Goal: Find specific page/section

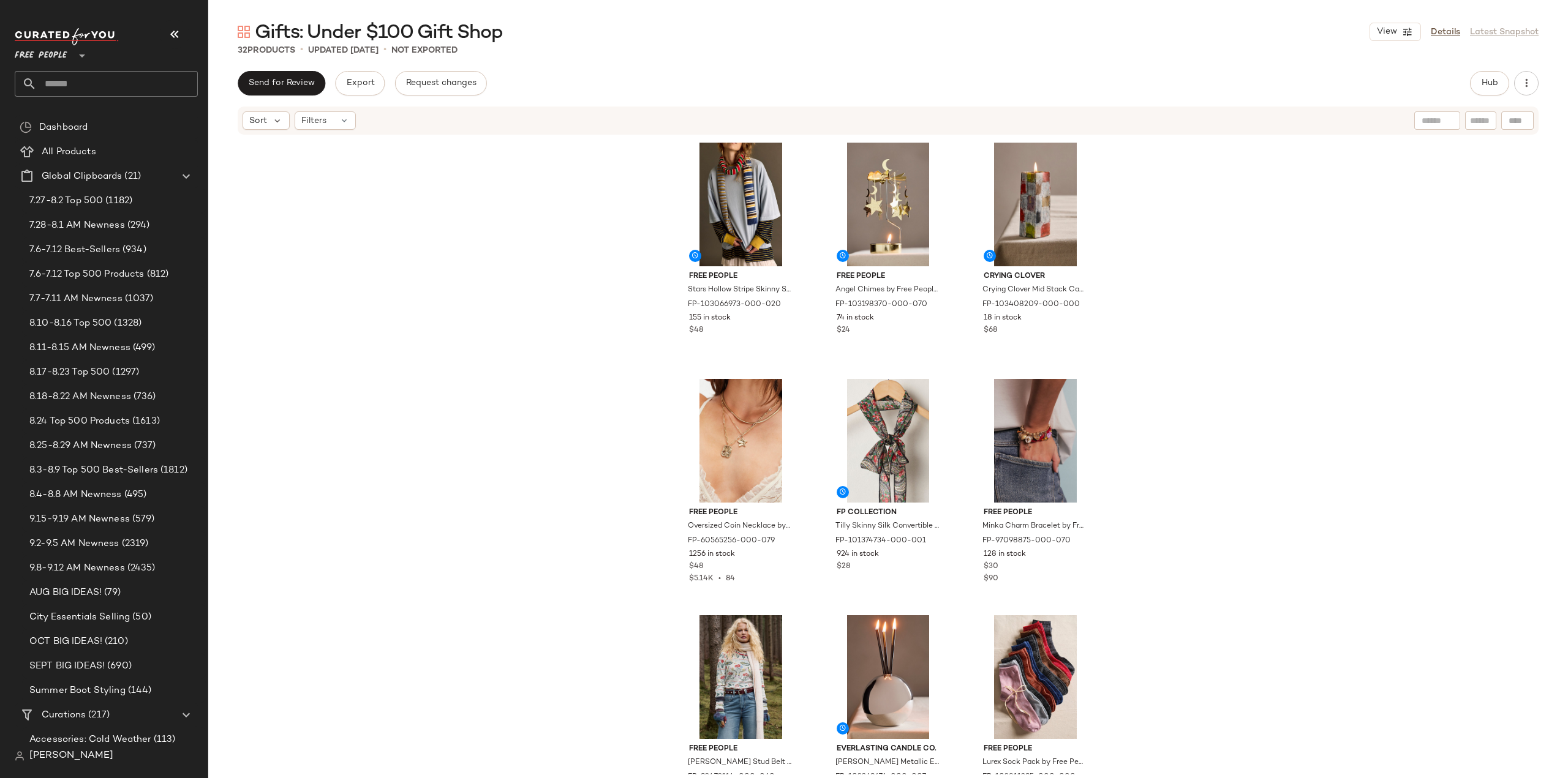
click at [107, 82] on input "text" at bounding box center [117, 84] width 161 height 25
drag, startPoint x: 92, startPoint y: 84, endPoint x: 0, endPoint y: 79, distance: 92.1
click at [0, 79] on nav "Free People ** ******* Dashboard All Products Global Clipboards (21) 7.27-8.2 T…" at bounding box center [103, 389] width 208 height 778
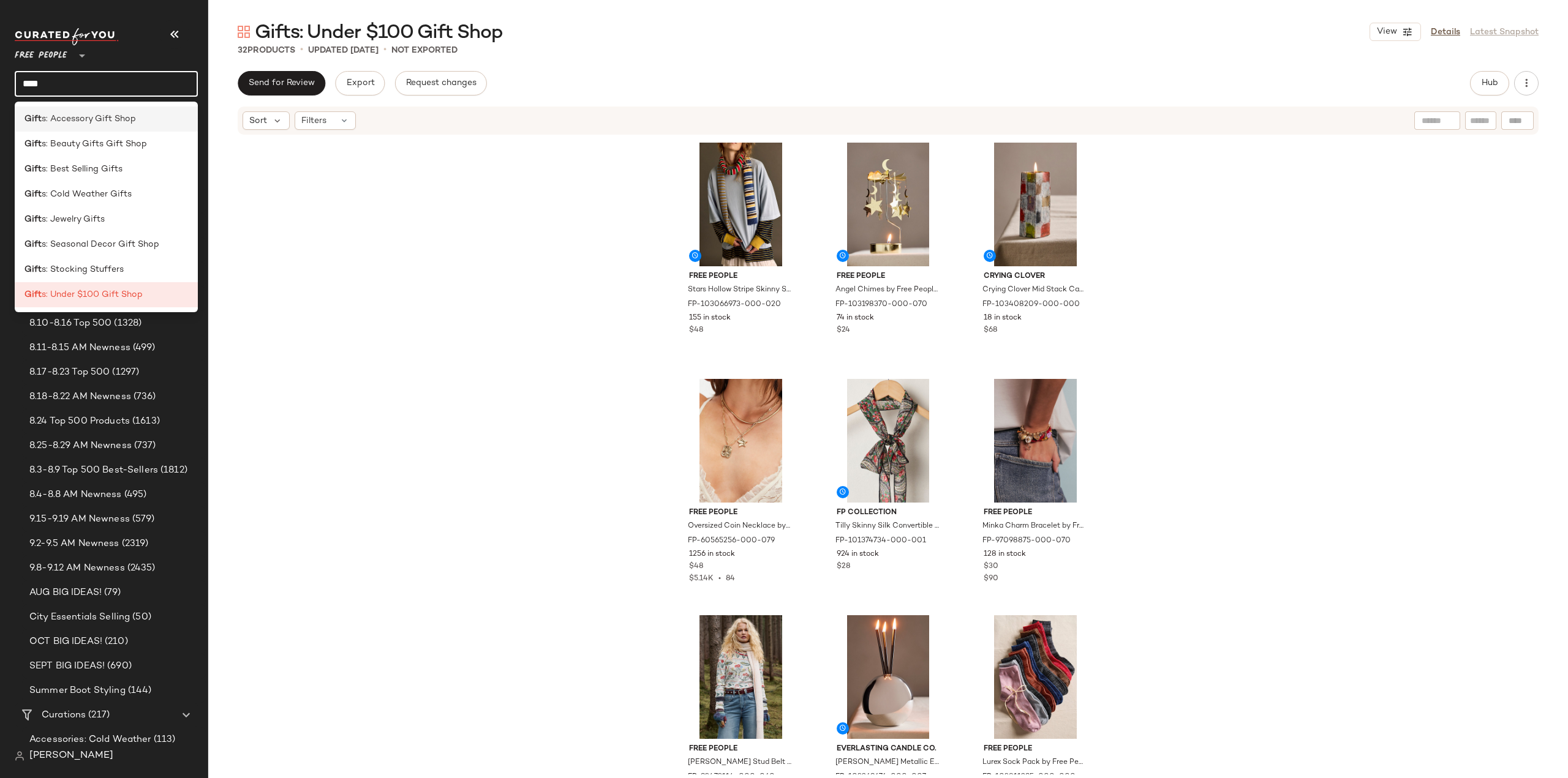
type input "****"
click at [101, 117] on span "s: Accessory Gift Shop" at bounding box center [88, 119] width 94 height 13
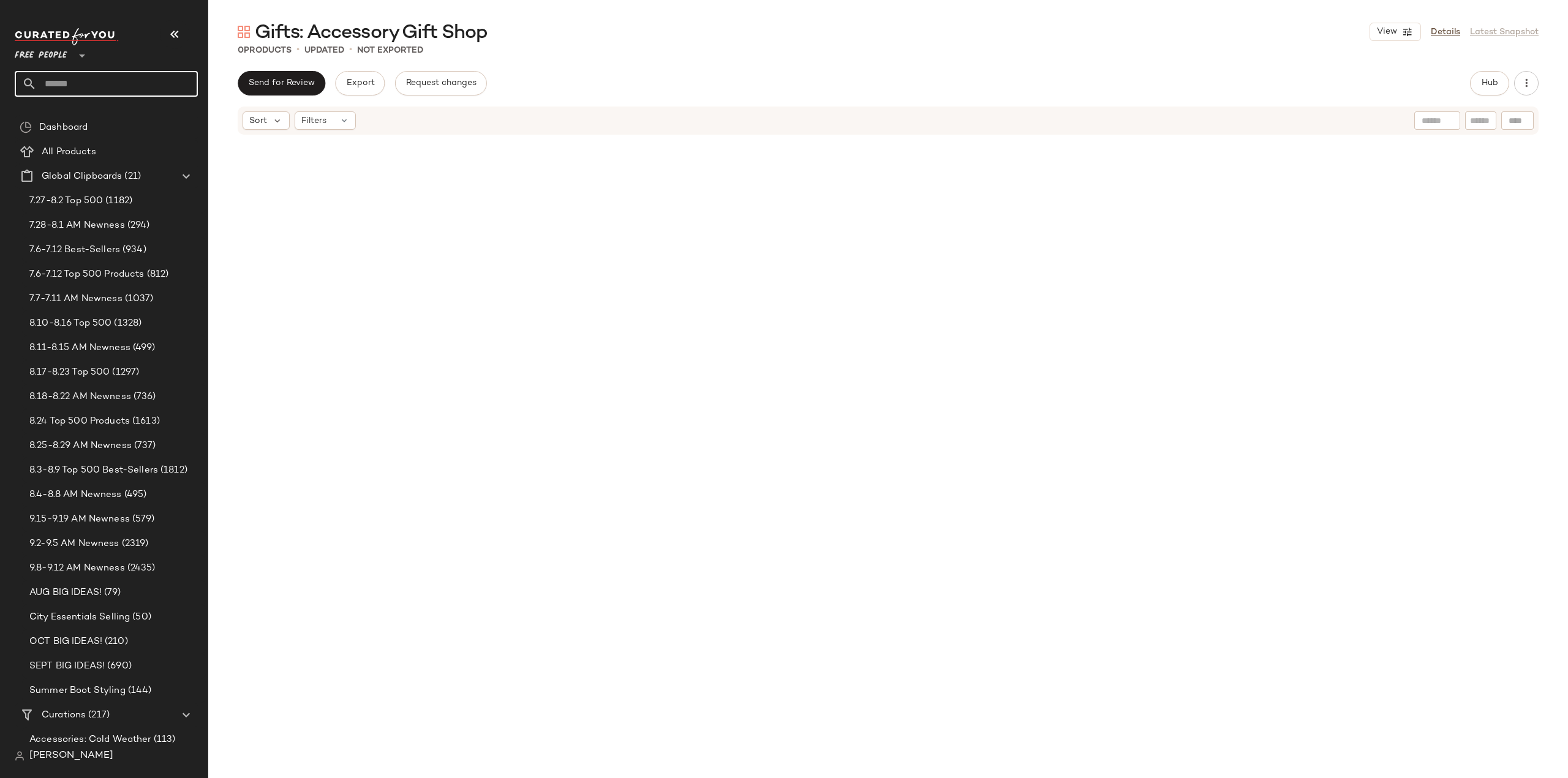
click at [80, 86] on input "text" at bounding box center [117, 84] width 161 height 25
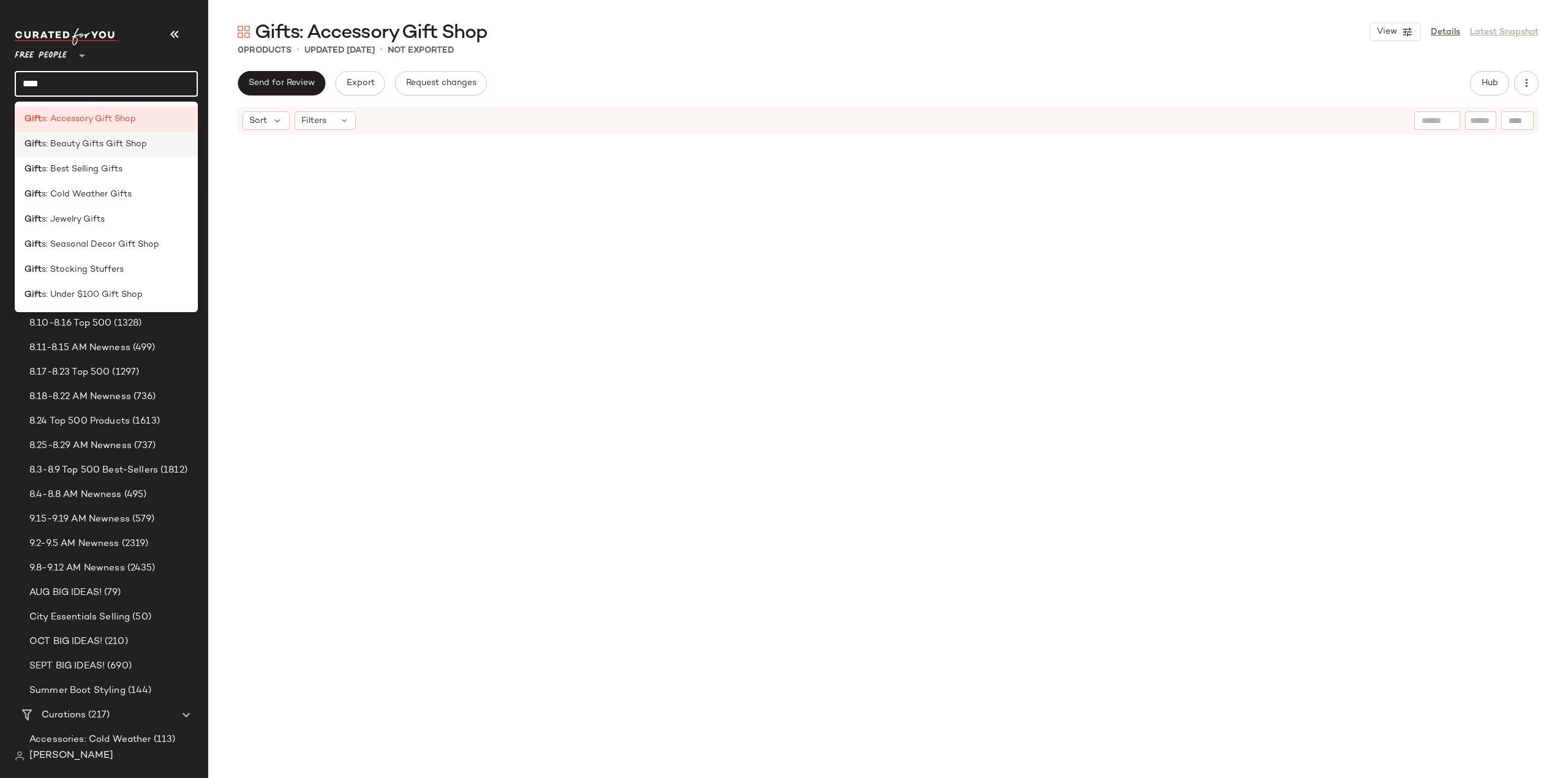
type input "****"
click at [70, 147] on span "s: Beauty Gifts Gift Shop" at bounding box center [94, 145] width 105 height 13
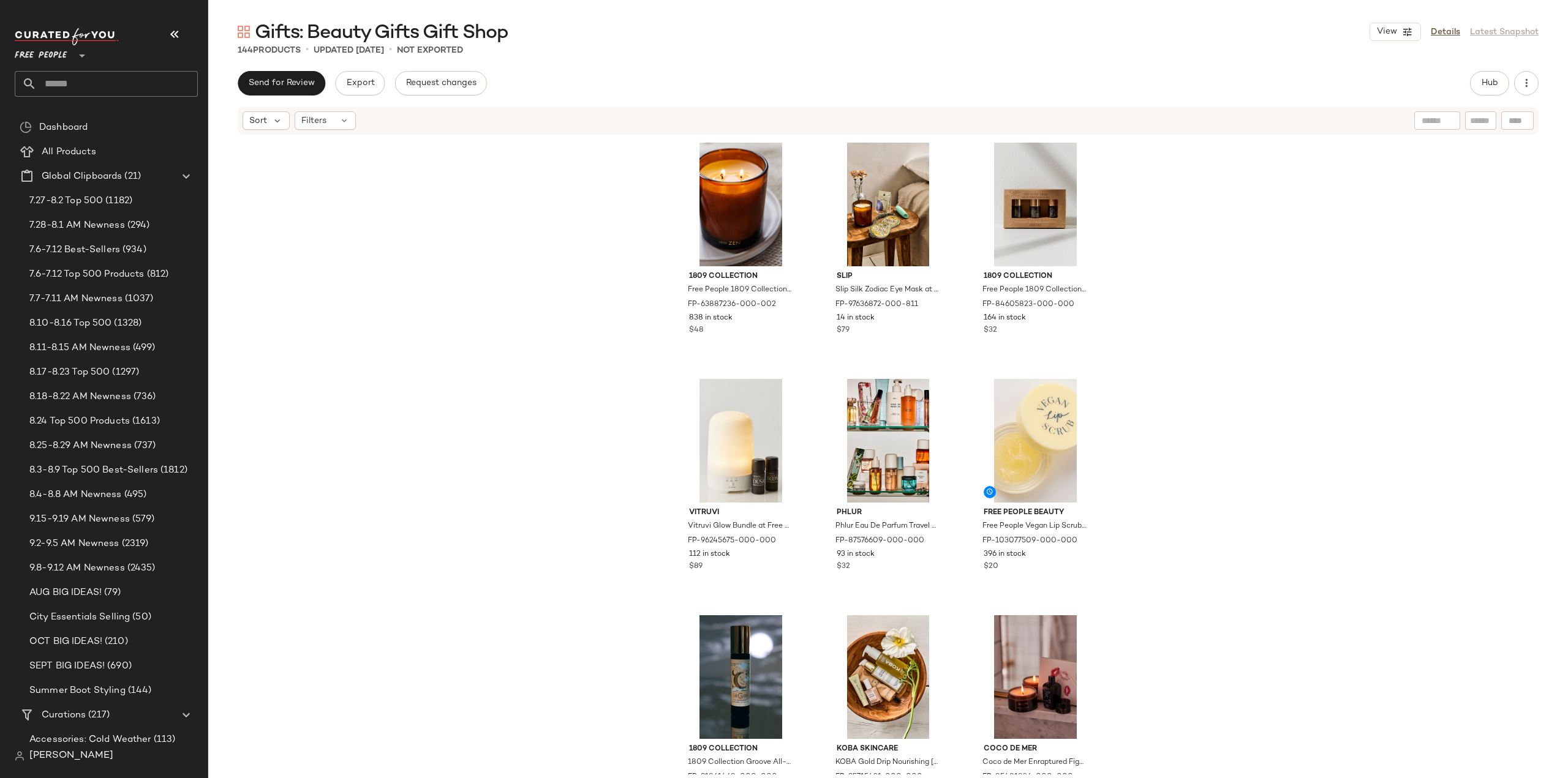
click at [101, 80] on input "text" at bounding box center [117, 84] width 161 height 25
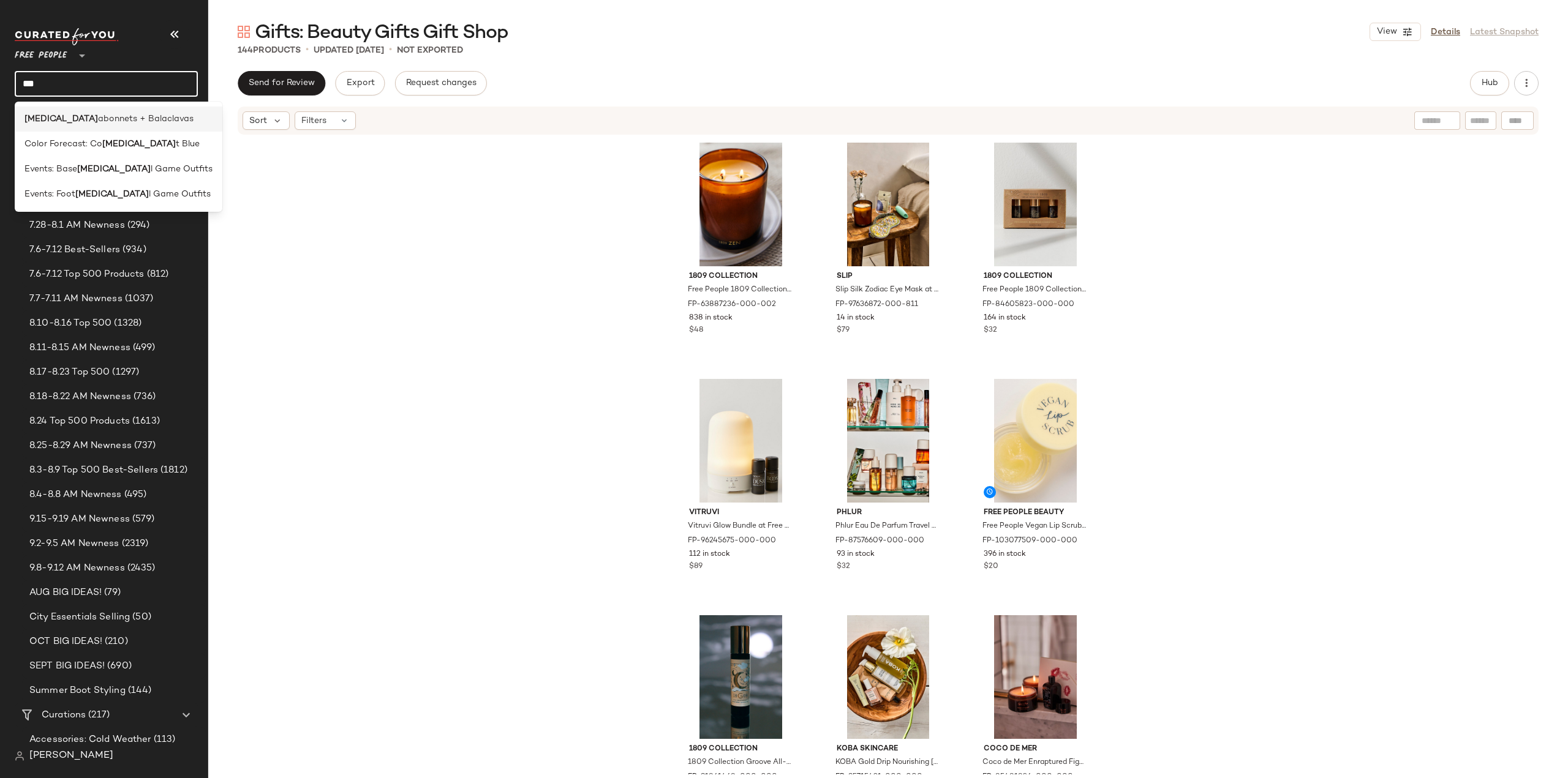
type input "***"
click at [98, 115] on span "abonnets + Balaclavas" at bounding box center [146, 119] width 96 height 13
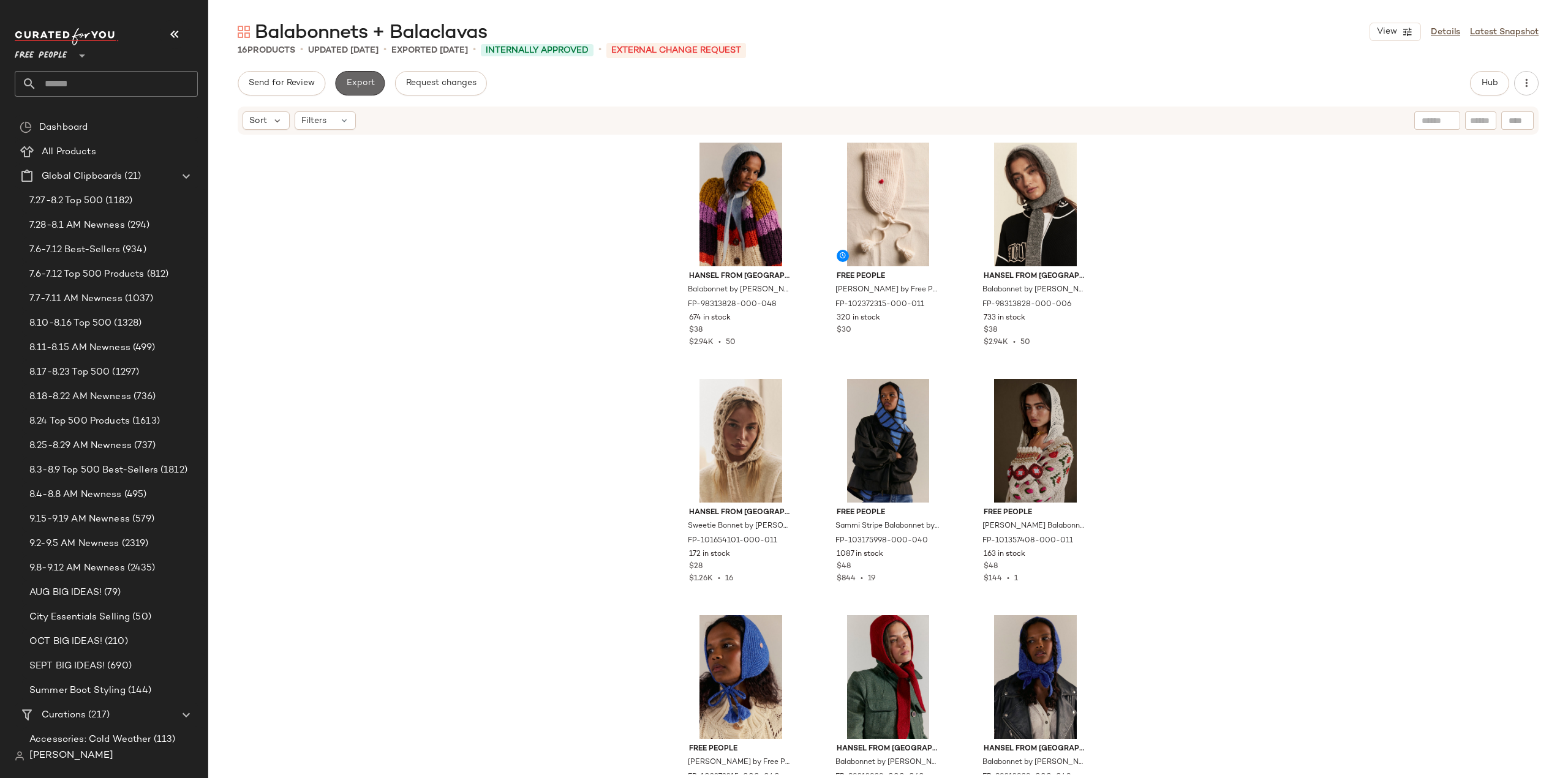
click at [357, 86] on span "Export" at bounding box center [359, 83] width 29 height 9
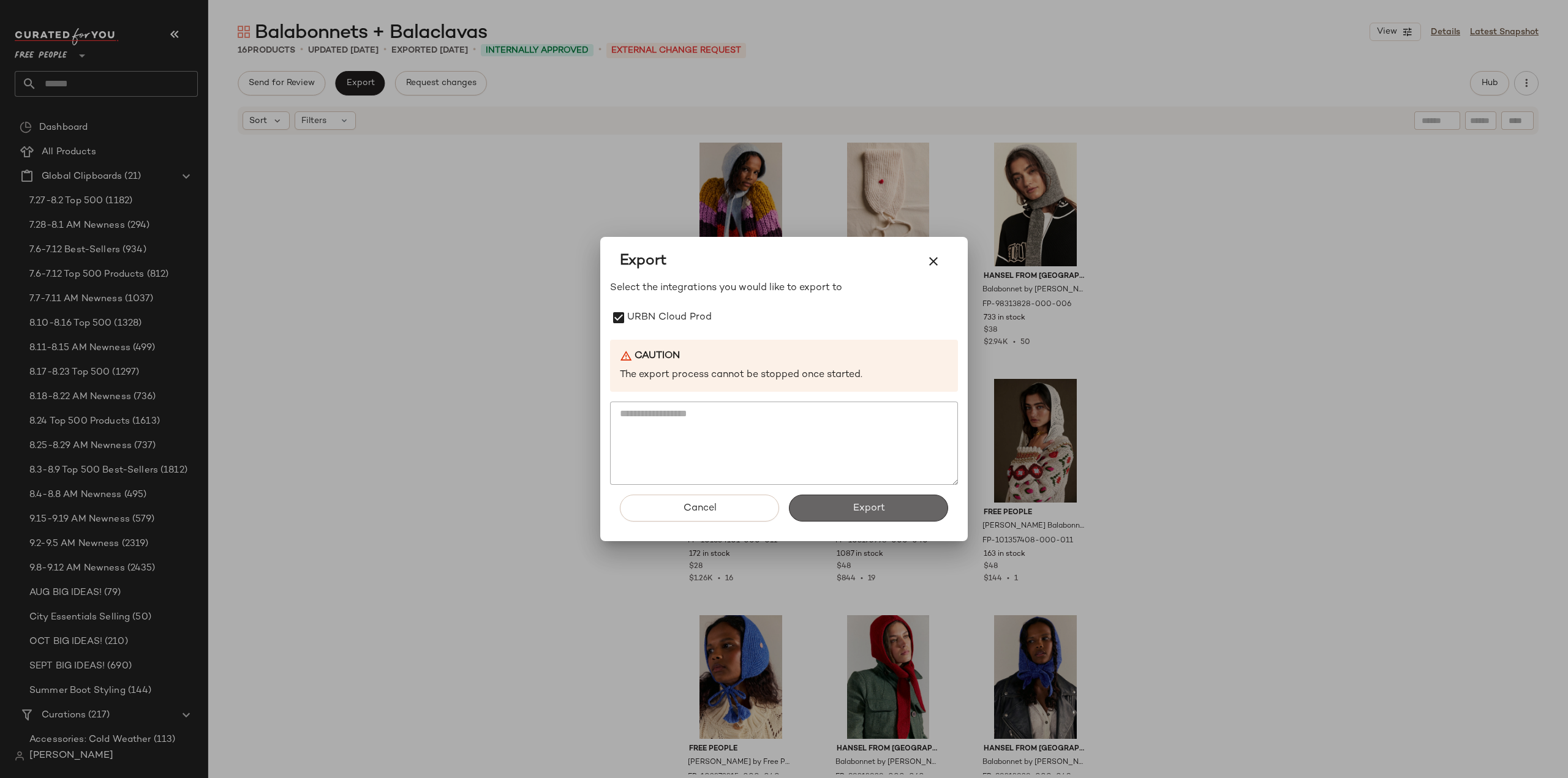
click at [811, 504] on button "Export" at bounding box center [868, 507] width 159 height 27
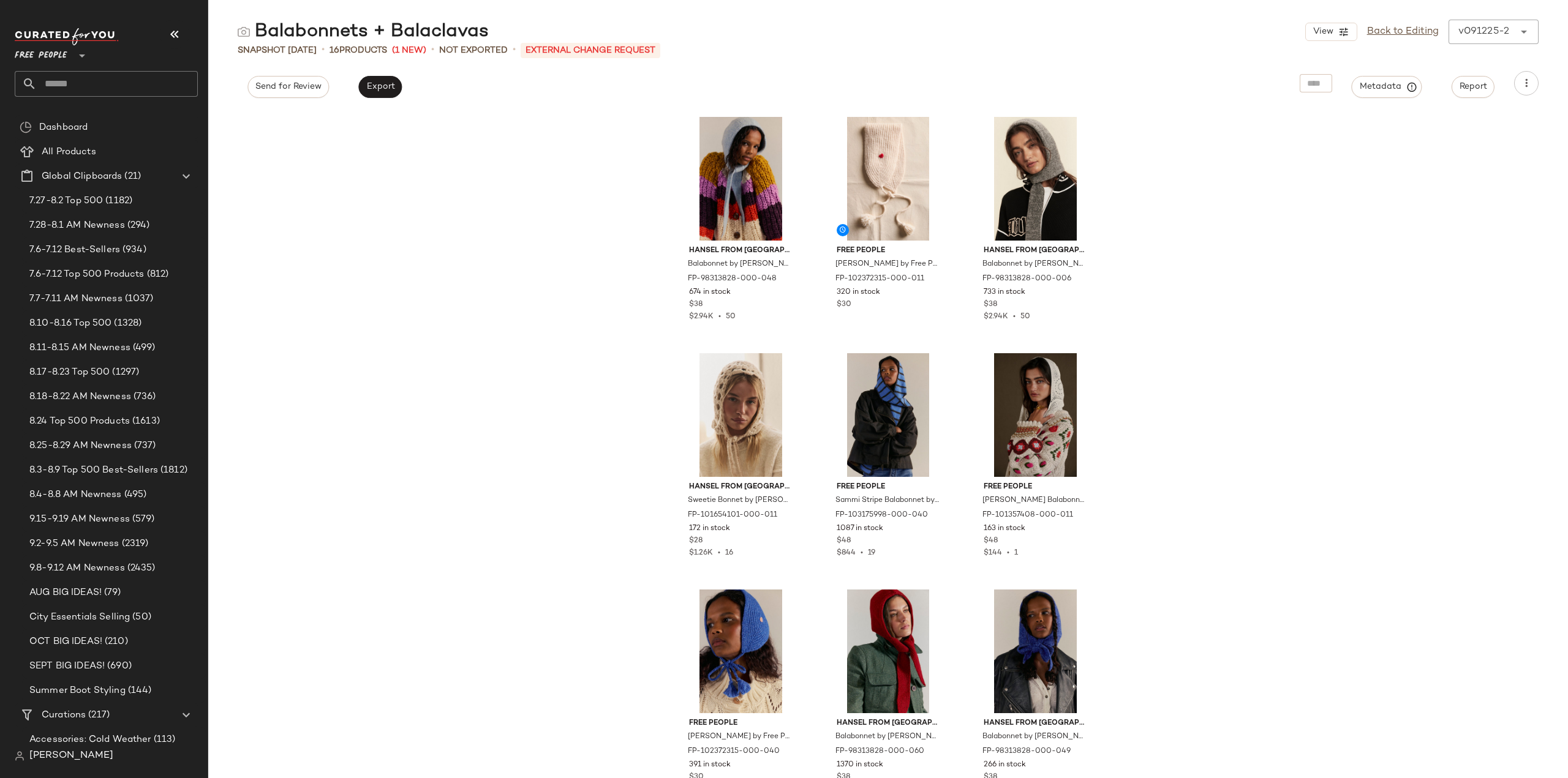
click at [316, 189] on div "Hansel From [GEOGRAPHIC_DATA] [GEOGRAPHIC_DATA] by [PERSON_NAME] From [GEOGRAPH…" at bounding box center [887, 443] width 1359 height 668
click at [687, 111] on link "See Details (Zendesk)" at bounding box center [704, 113] width 101 height 10
click at [89, 84] on input "text" at bounding box center [117, 84] width 161 height 25
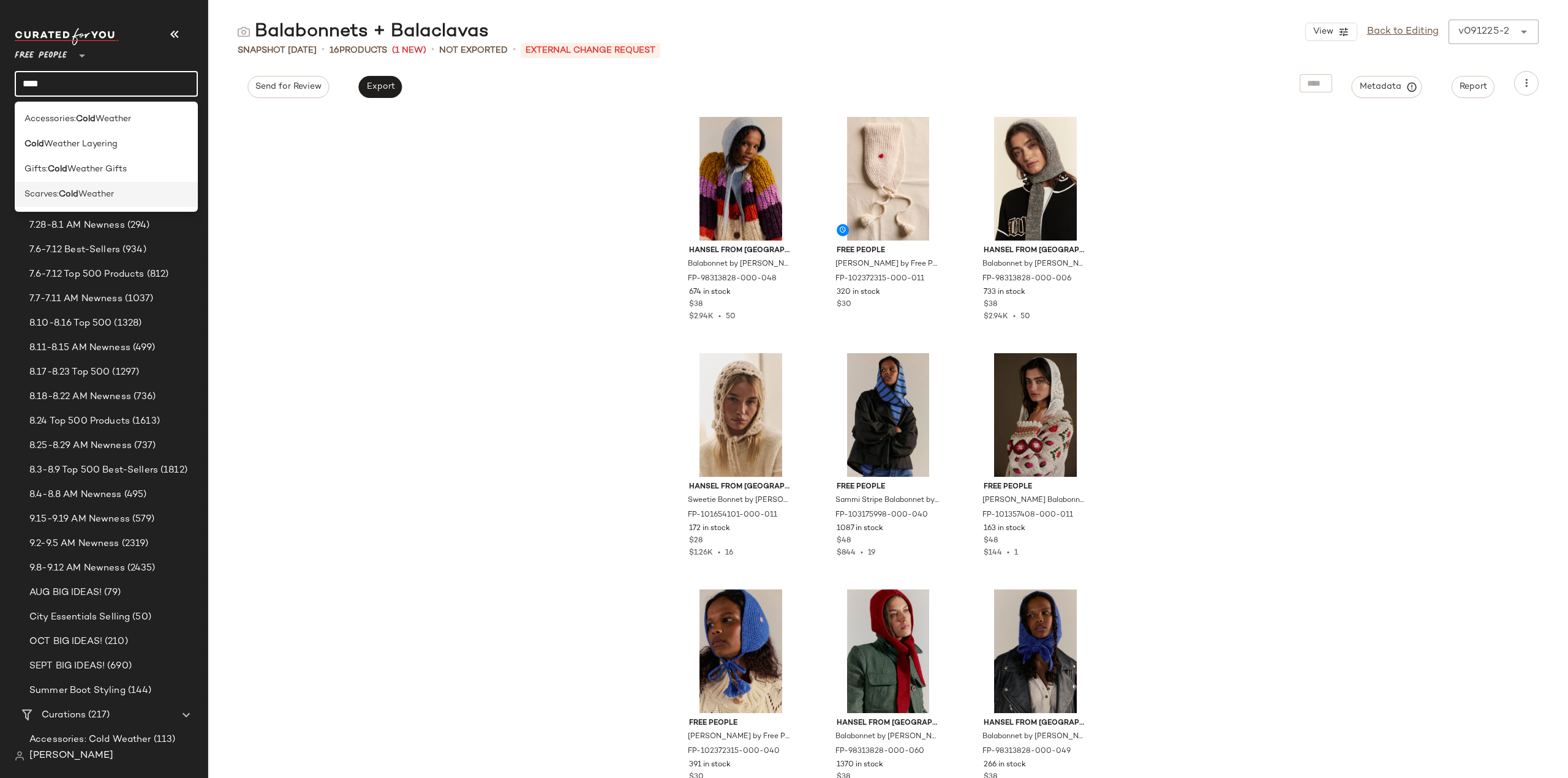
type input "****"
click at [62, 199] on b "Cold" at bounding box center [69, 194] width 20 height 13
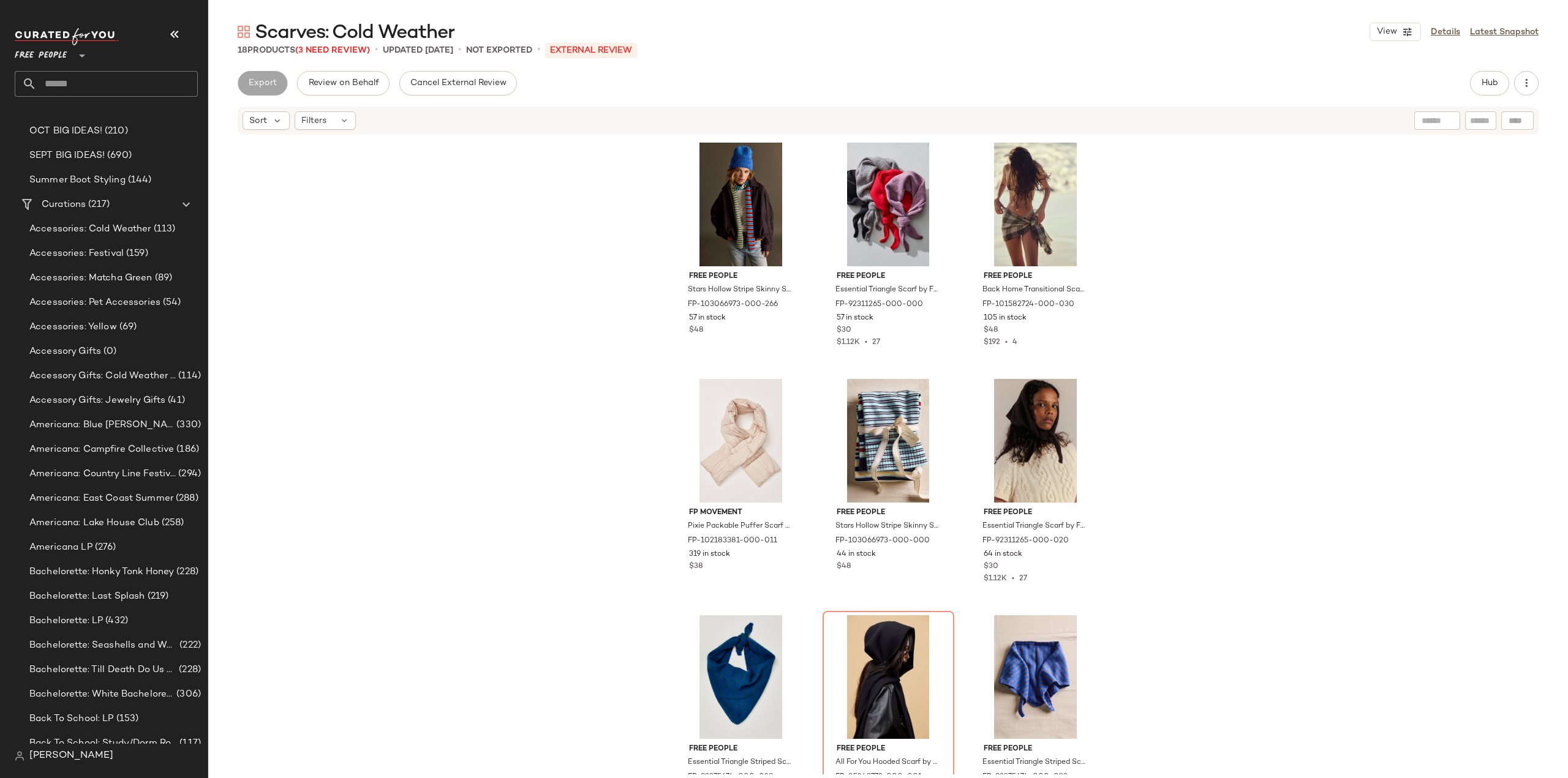
scroll to position [612, 0]
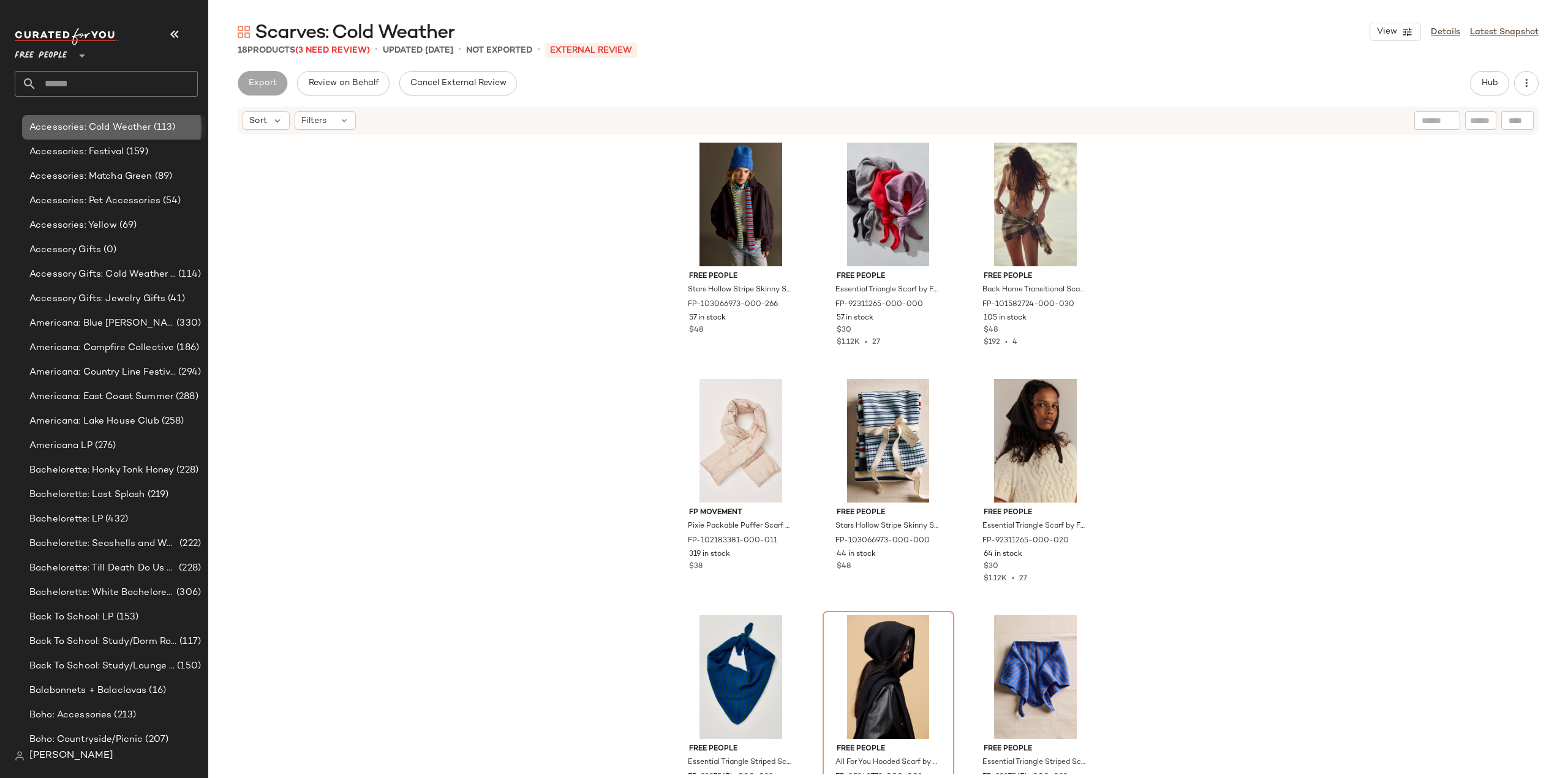
click at [66, 129] on span "Accessories: Cold Weather" at bounding box center [90, 127] width 122 height 14
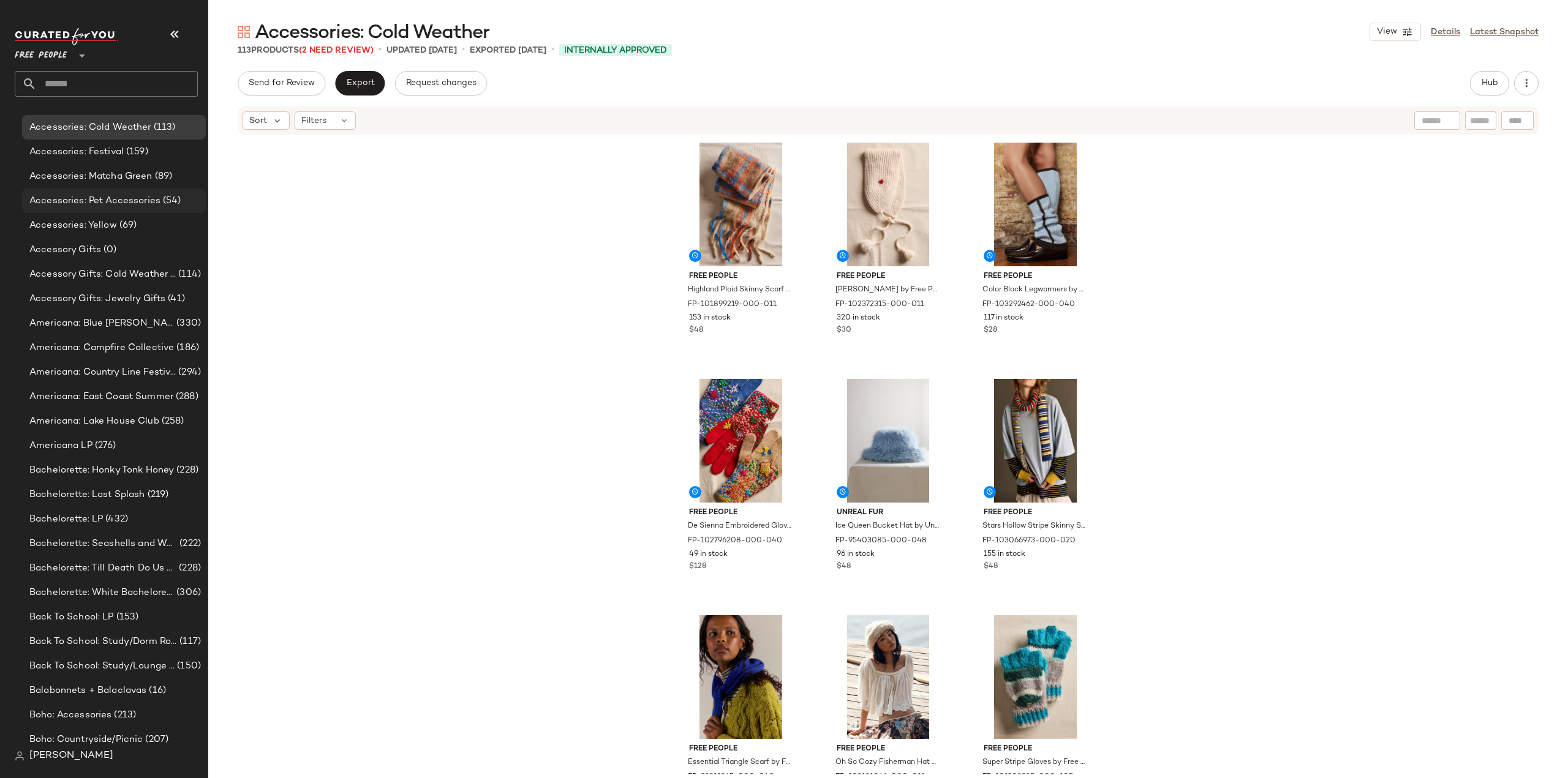
click at [63, 199] on span "Accessories: Pet Accessories" at bounding box center [94, 201] width 131 height 14
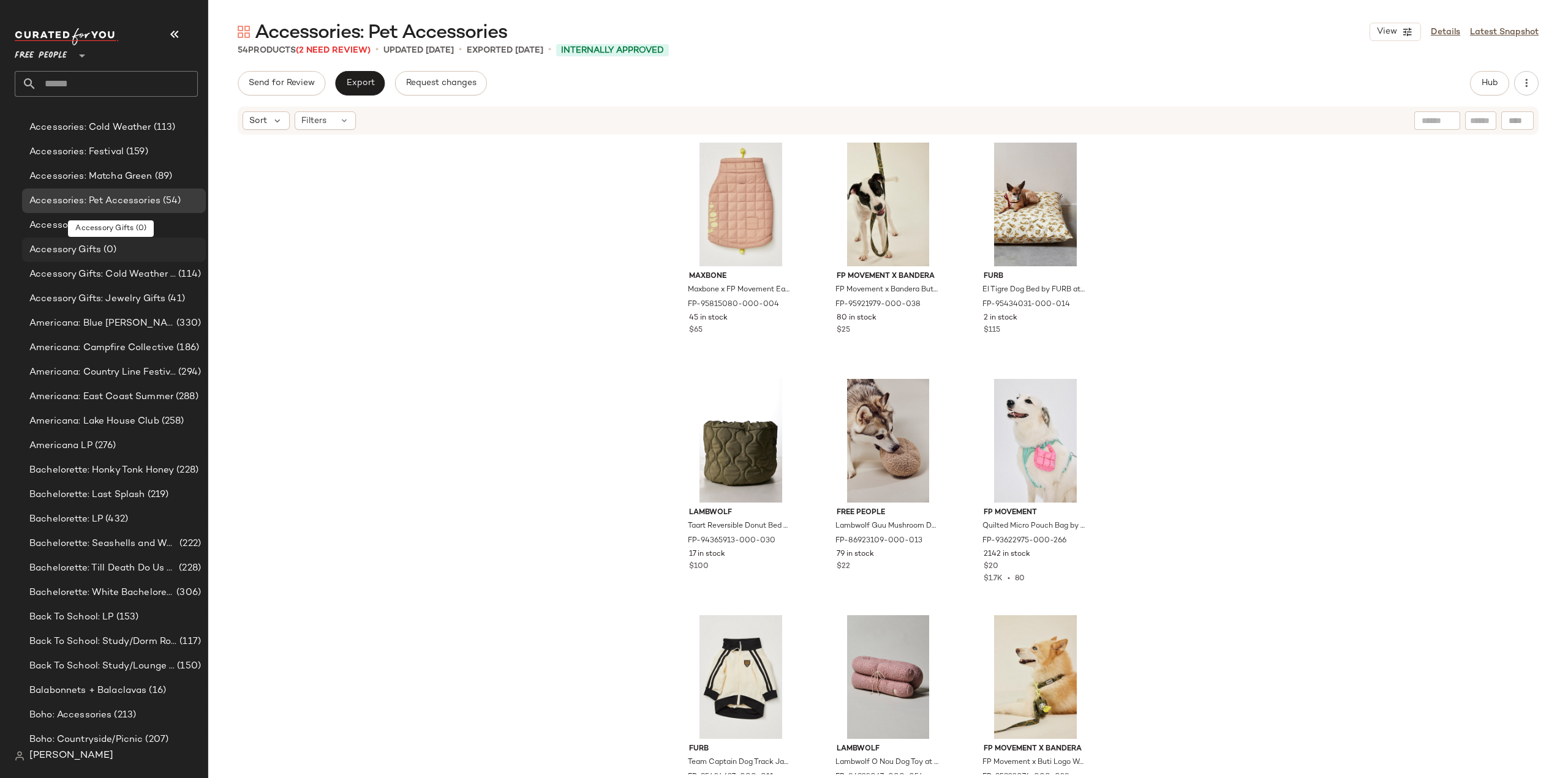
click at [70, 254] on span "Accessory Gifts" at bounding box center [65, 250] width 71 height 14
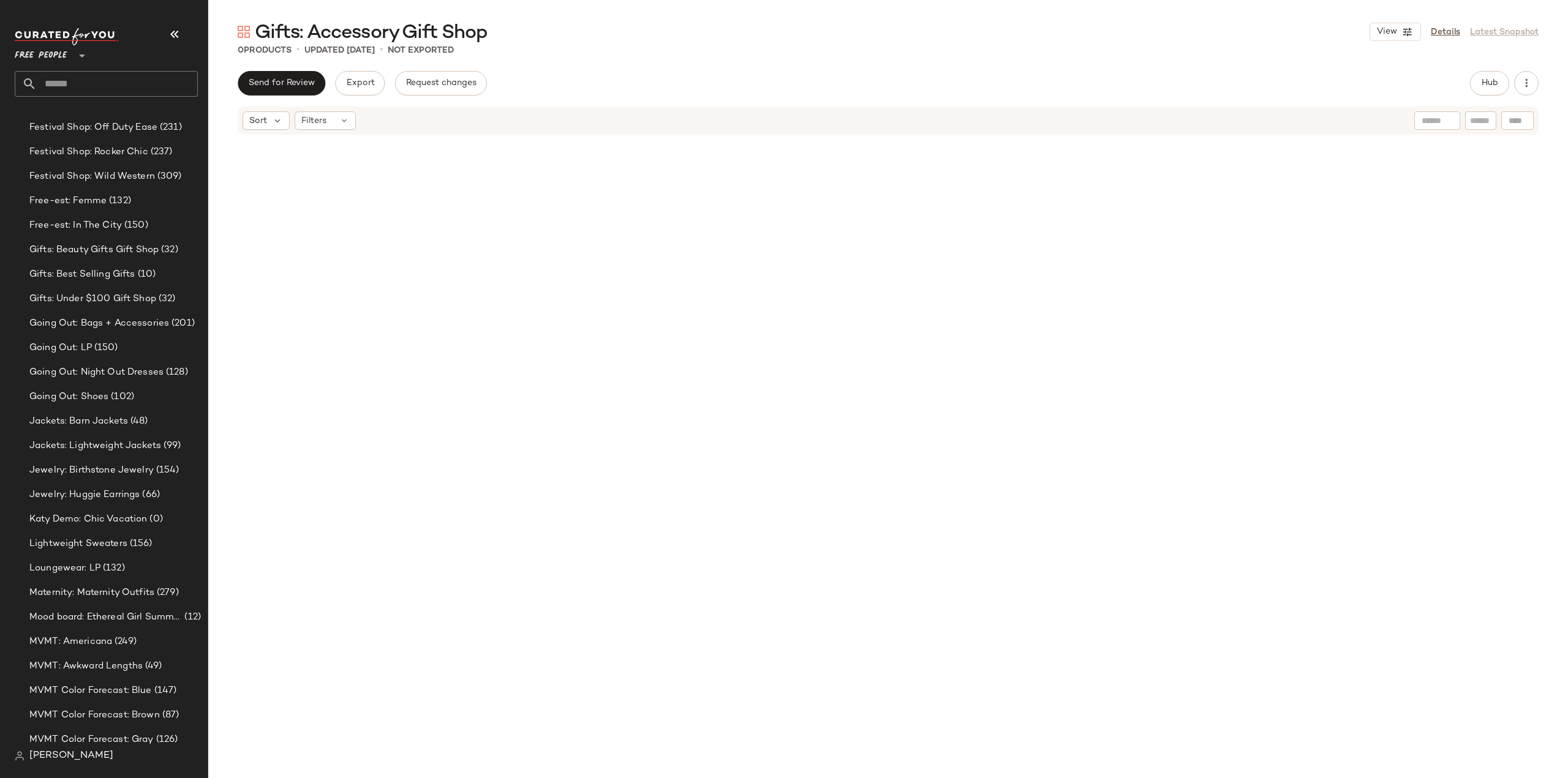
scroll to position [2571, 0]
click at [57, 374] on span "Gifts: Beauty Gifts Gift Shop" at bounding box center [93, 372] width 129 height 14
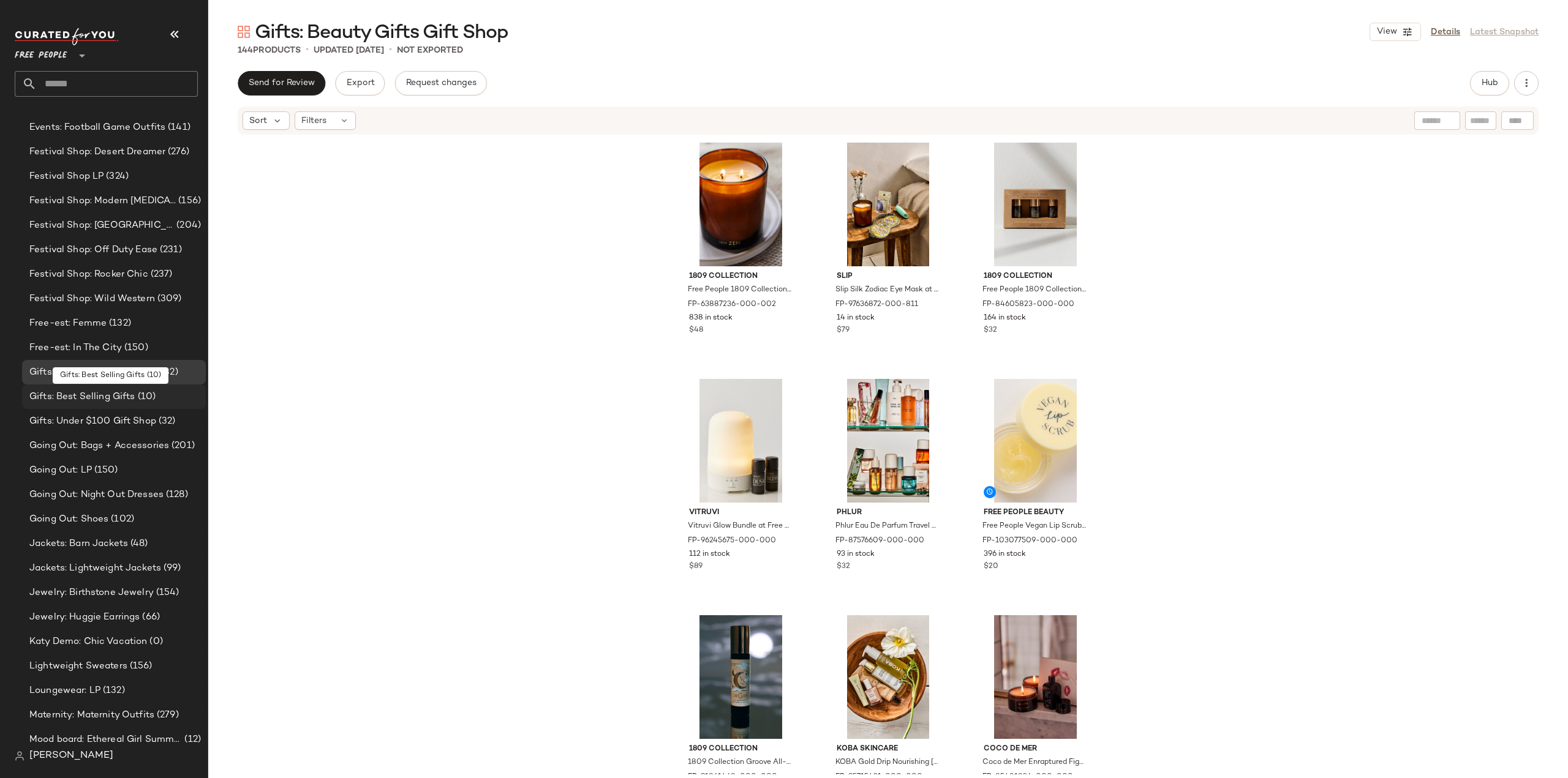
click at [48, 397] on span "Gifts: Best Selling Gifts" at bounding box center [82, 397] width 106 height 14
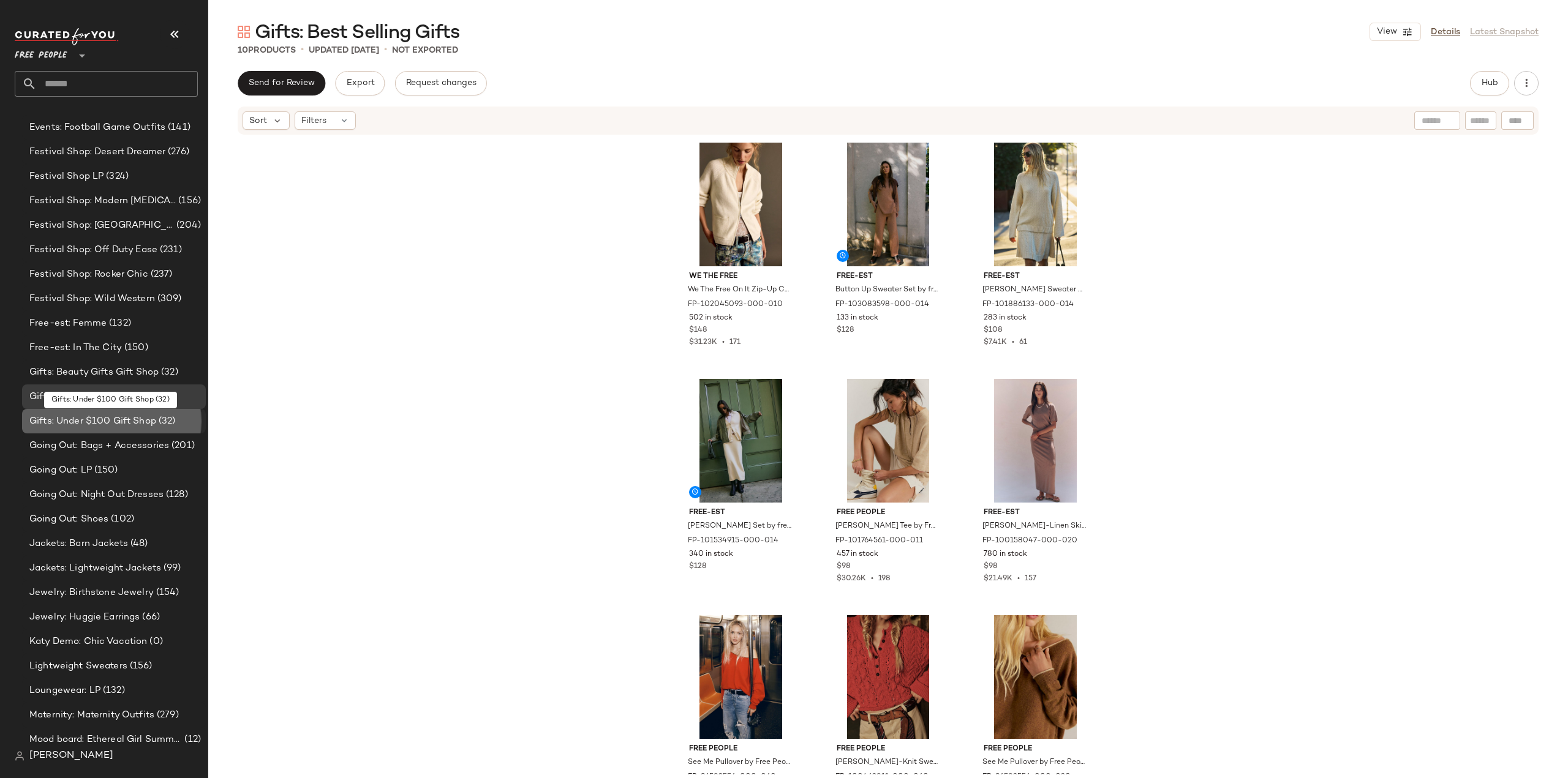
click at [39, 421] on span "Gifts: Under $100 Gift Shop" at bounding box center [92, 421] width 127 height 14
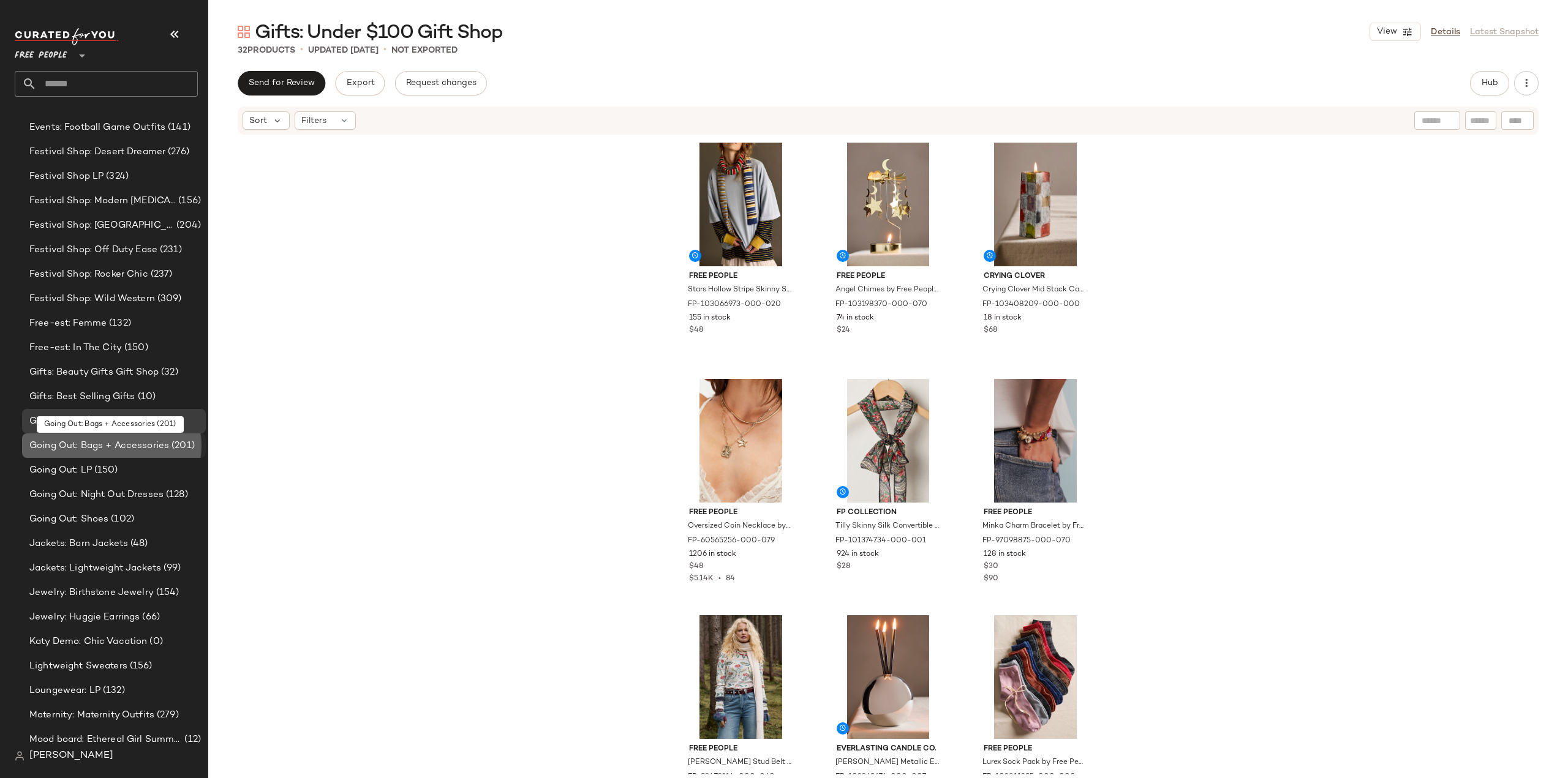
click at [39, 444] on span "Going Out: Bags + Accessories" at bounding box center [99, 445] width 140 height 14
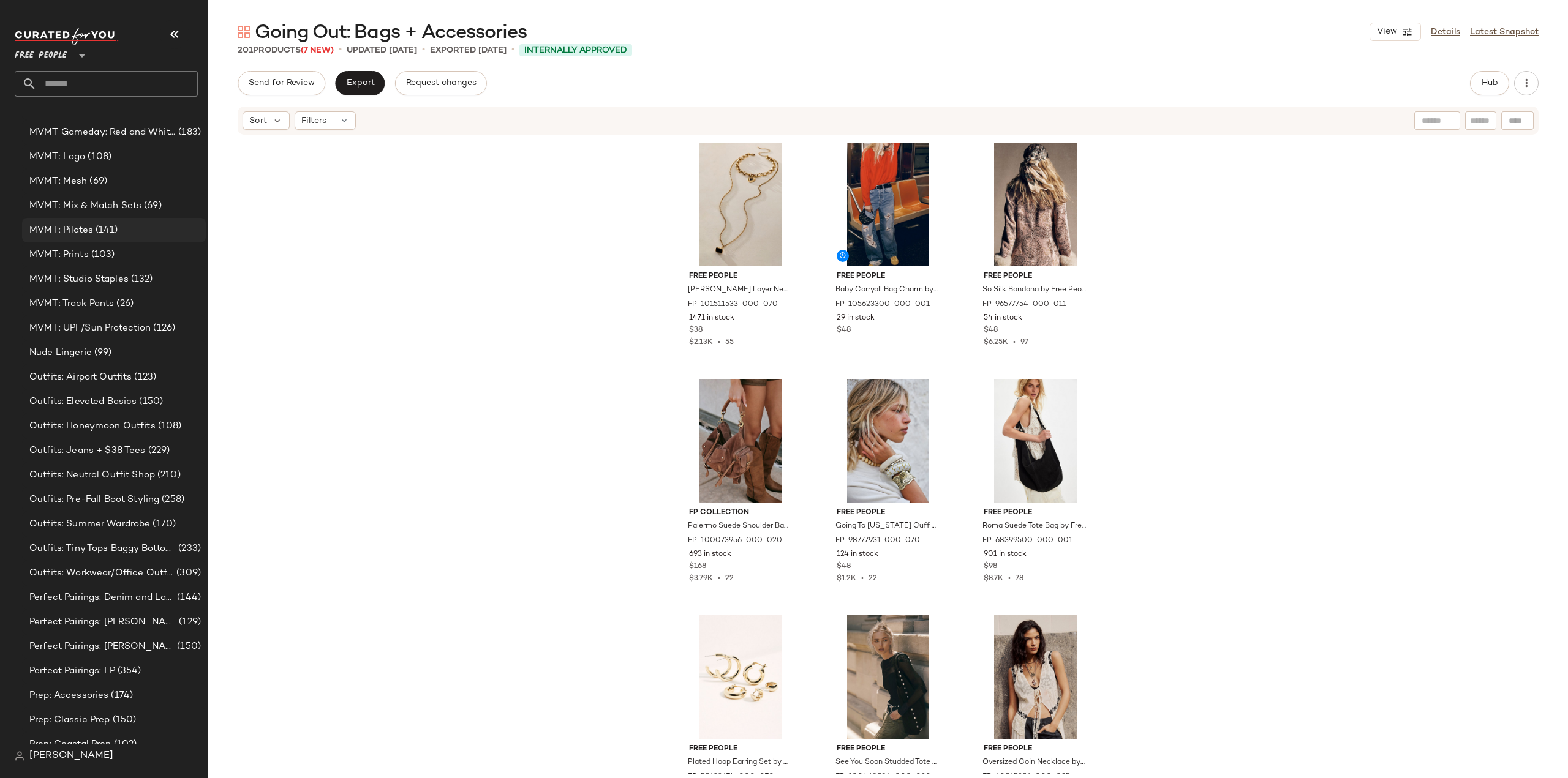
scroll to position [3673, 0]
click at [38, 275] on span "MVMT: Studio Staples" at bounding box center [79, 274] width 100 height 14
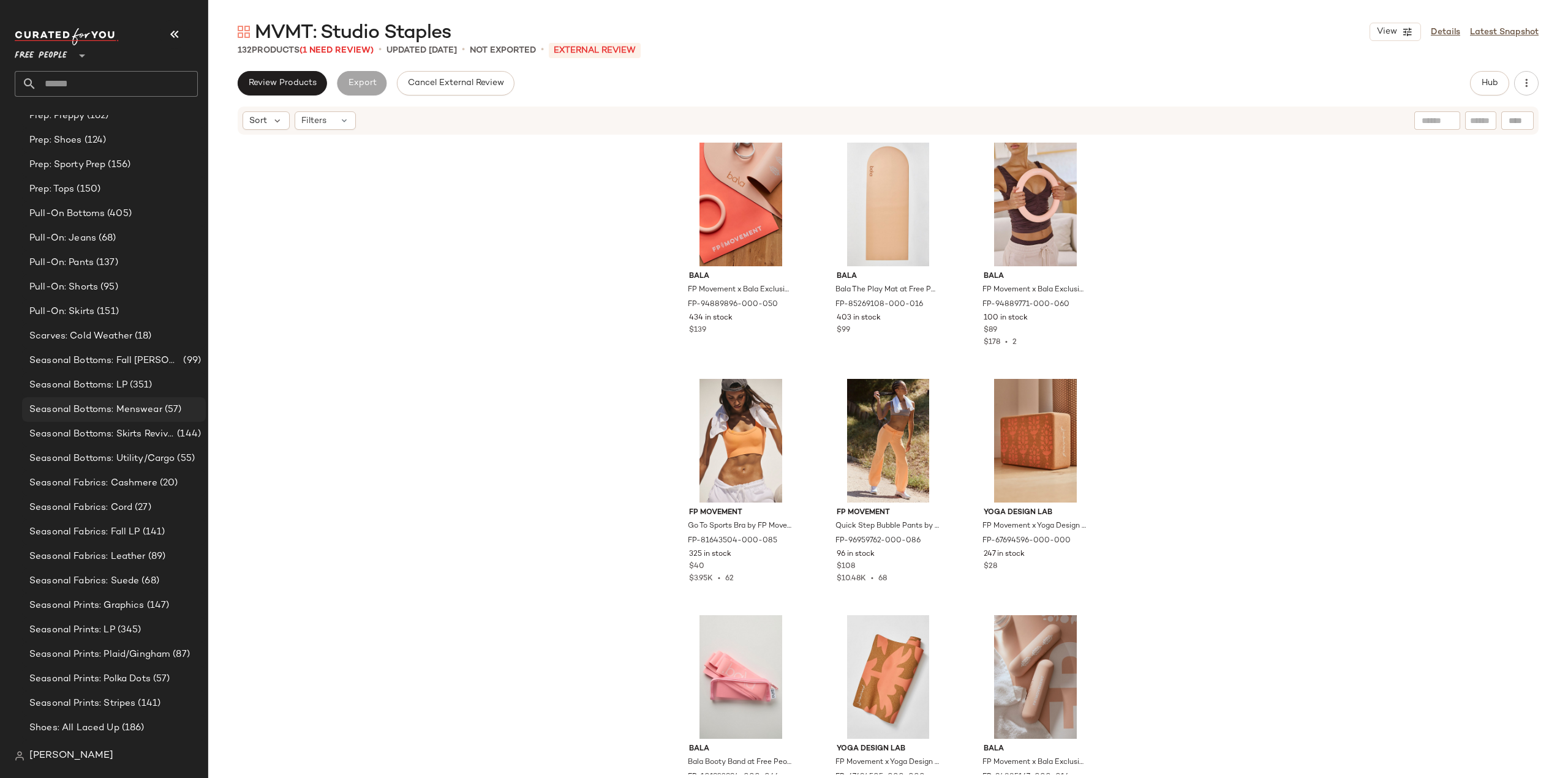
scroll to position [4346, 0]
click at [41, 311] on span "Scarves: Cold Weather" at bounding box center [80, 311] width 102 height 14
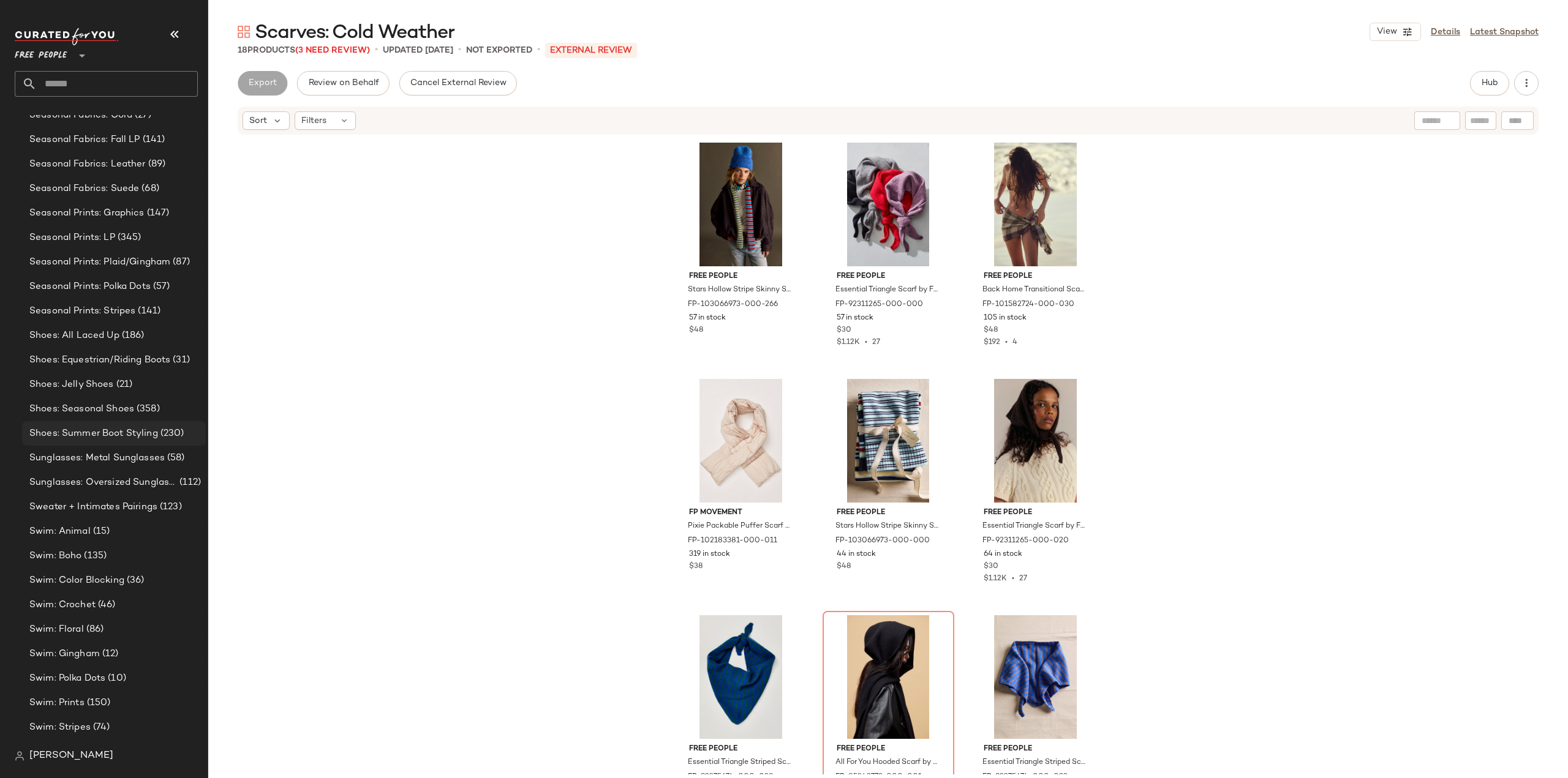
scroll to position [4774, 0]
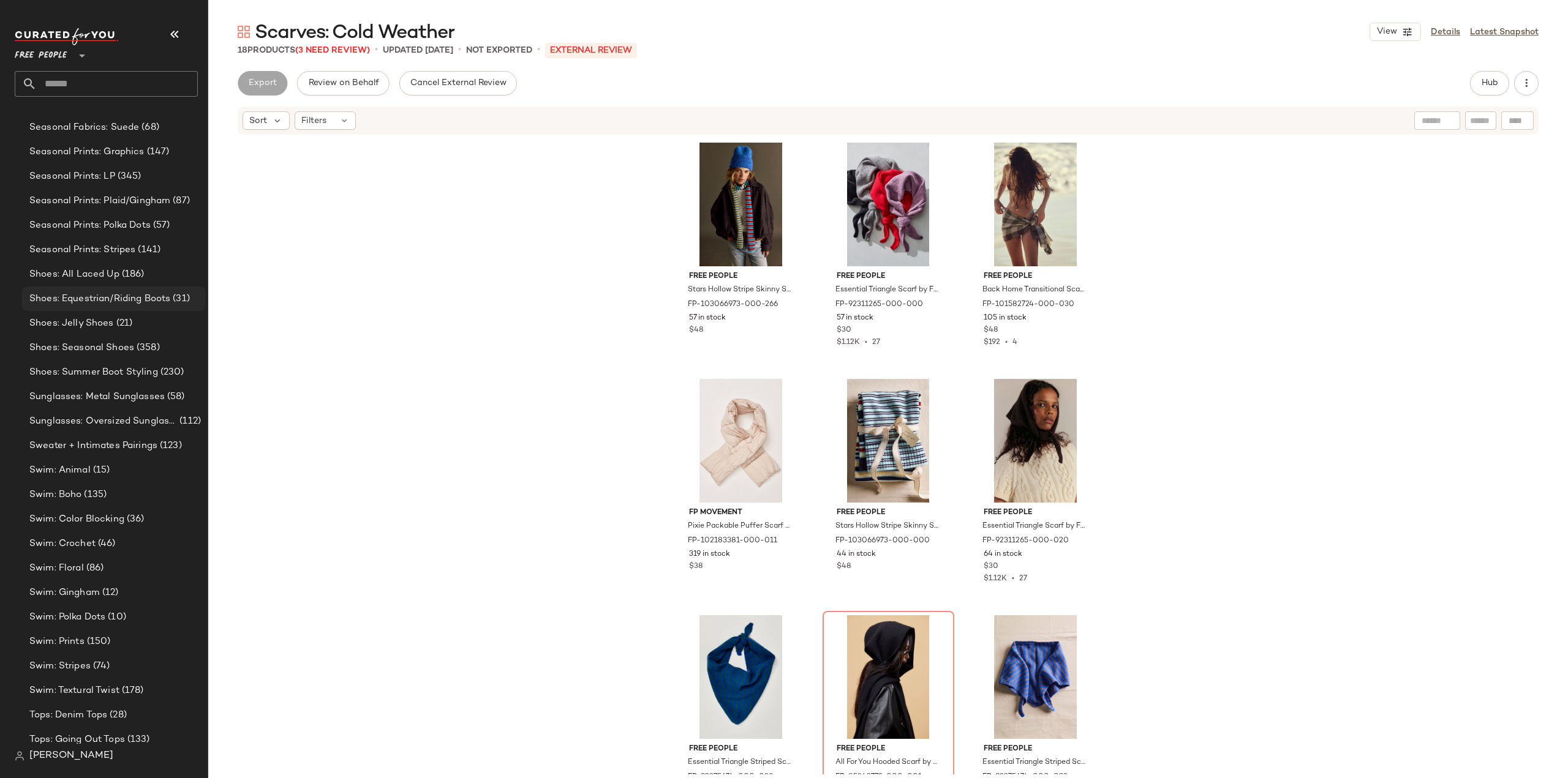
click at [54, 298] on span "Shoes: Equestrian/Riding Boots" at bounding box center [100, 299] width 141 height 14
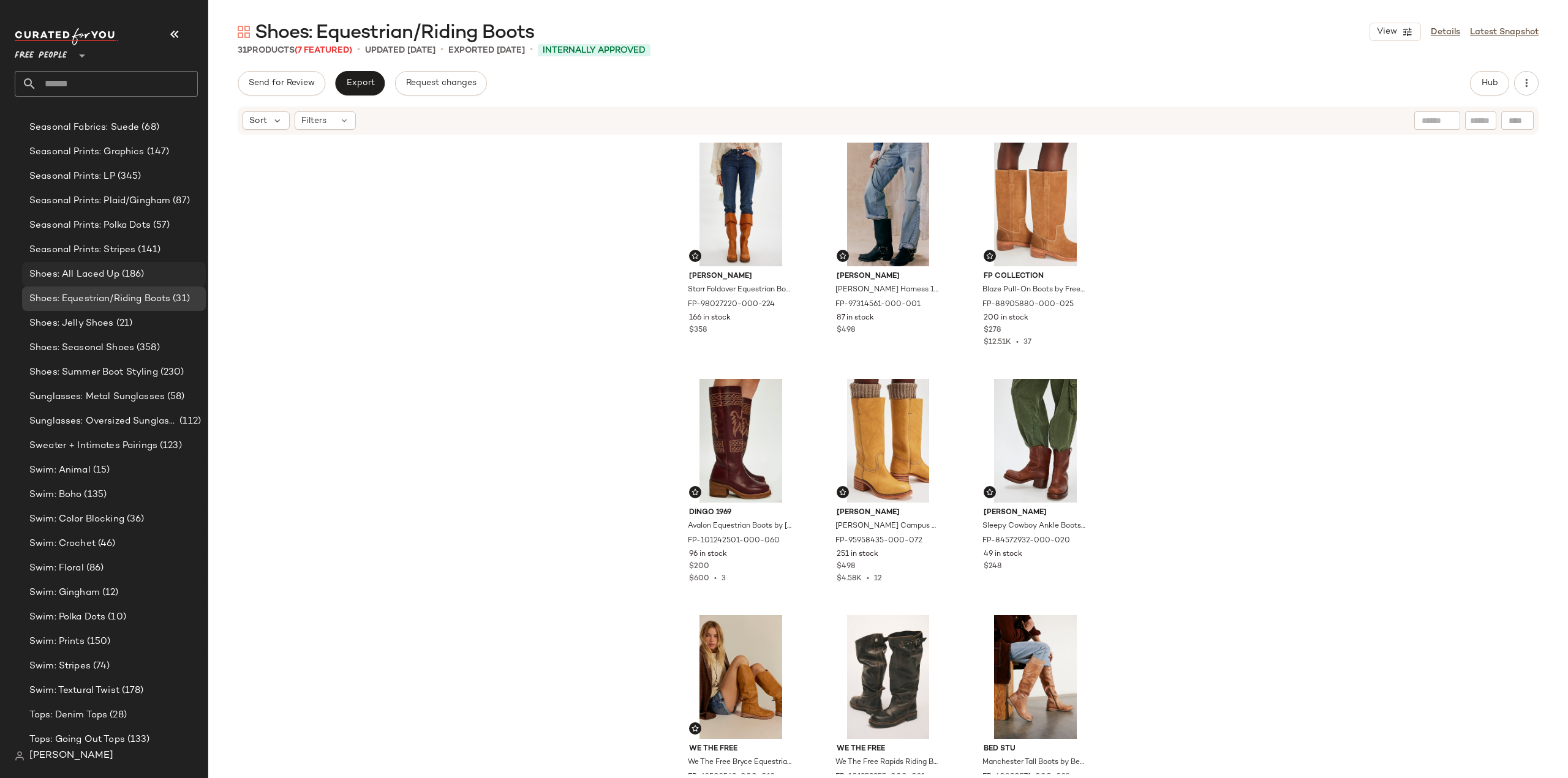
click at [94, 272] on span "Shoes: All Laced Up" at bounding box center [74, 274] width 90 height 14
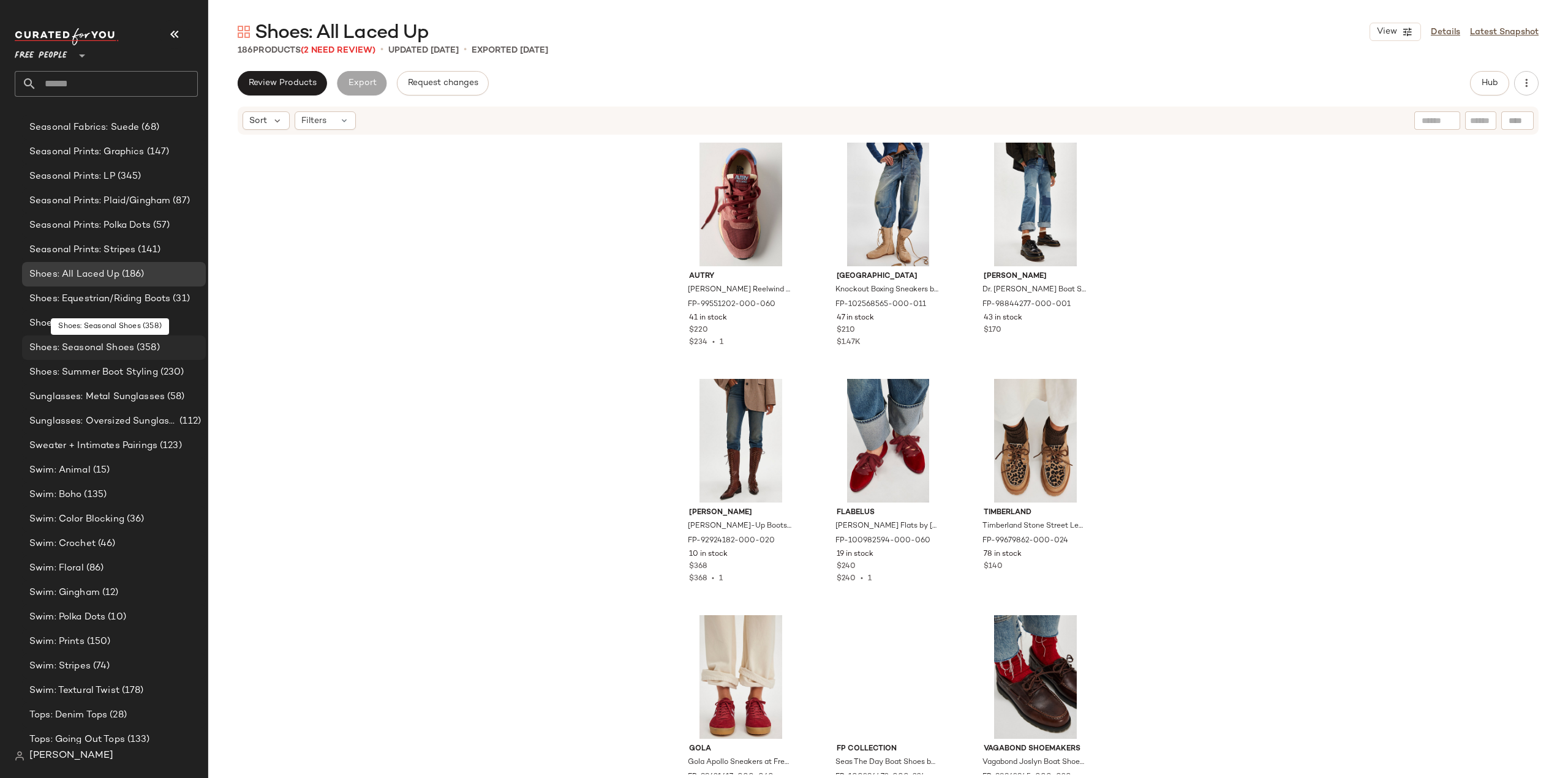
click at [55, 349] on span "Shoes: Seasonal Shoes" at bounding box center [81, 348] width 104 height 14
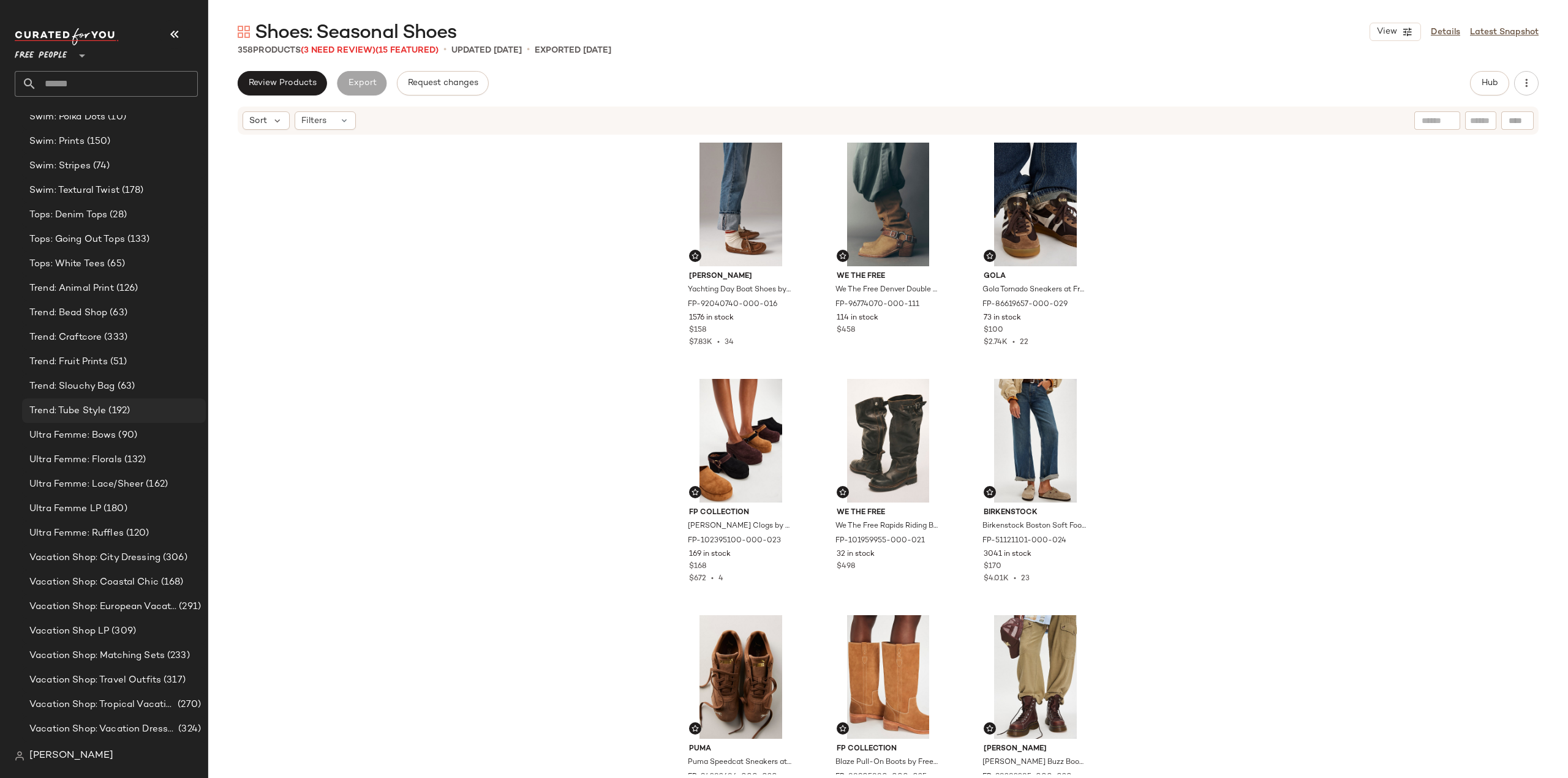
scroll to position [5296, 0]
click at [65, 190] on span "Tops: Denim Tops" at bounding box center [68, 194] width 78 height 14
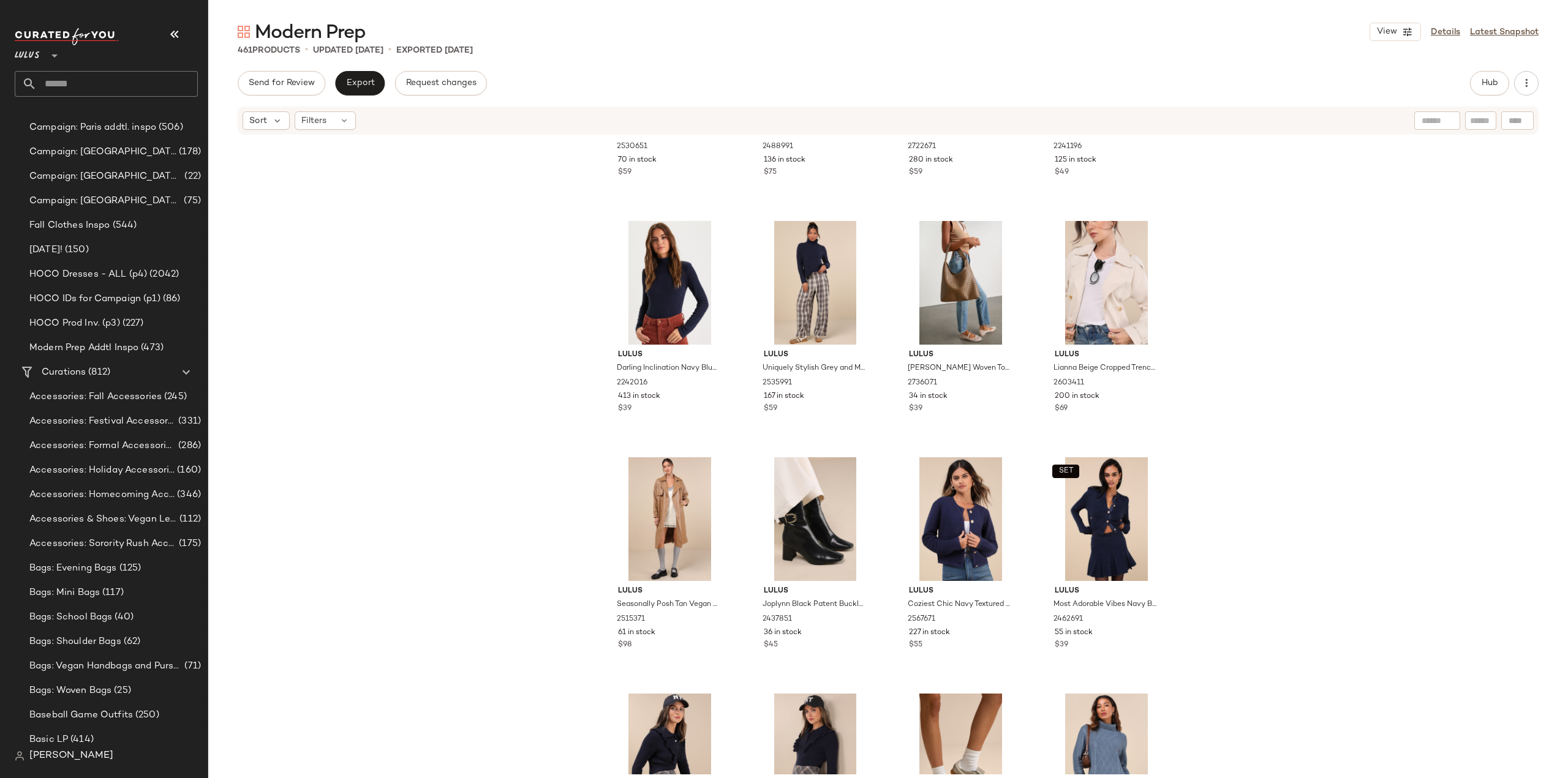
scroll to position [11028, 0]
